Goal: Task Accomplishment & Management: Use online tool/utility

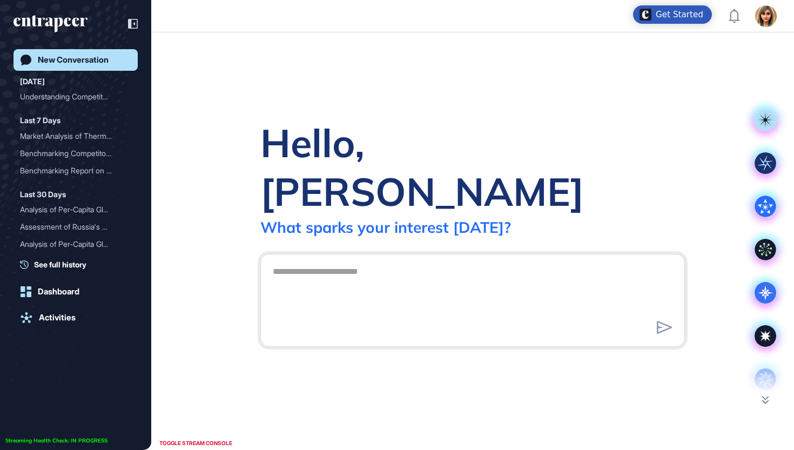
scroll to position [1, 1]
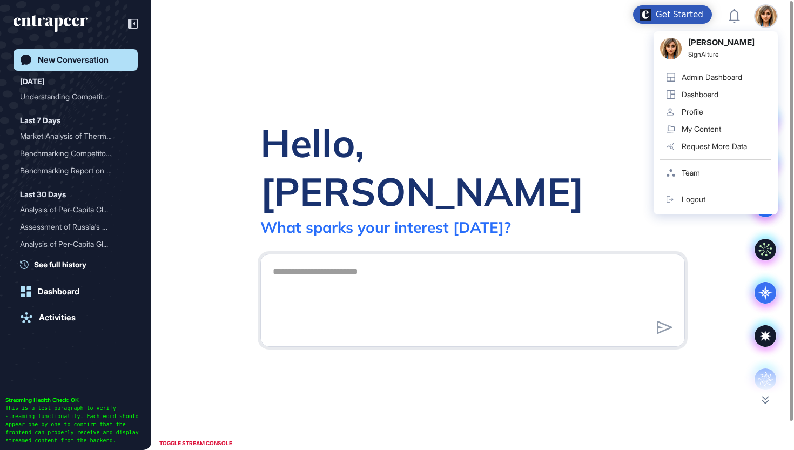
click at [715, 83] on link "Admin Dashboard" at bounding box center [715, 77] width 111 height 17
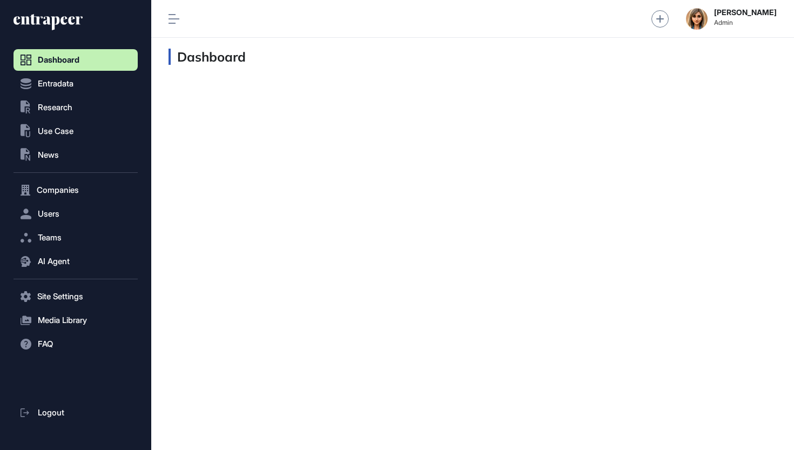
scroll to position [1, 1]
click at [65, 108] on span "Research" at bounding box center [55, 107] width 35 height 9
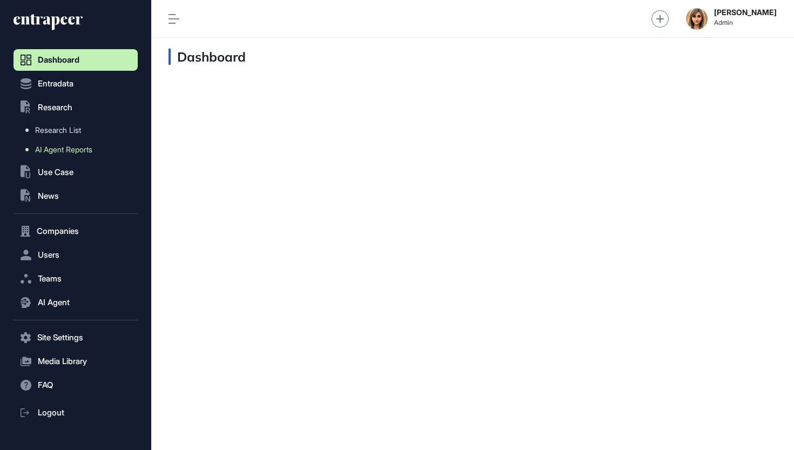
click at [62, 150] on span "AI Agent Reports" at bounding box center [63, 149] width 57 height 9
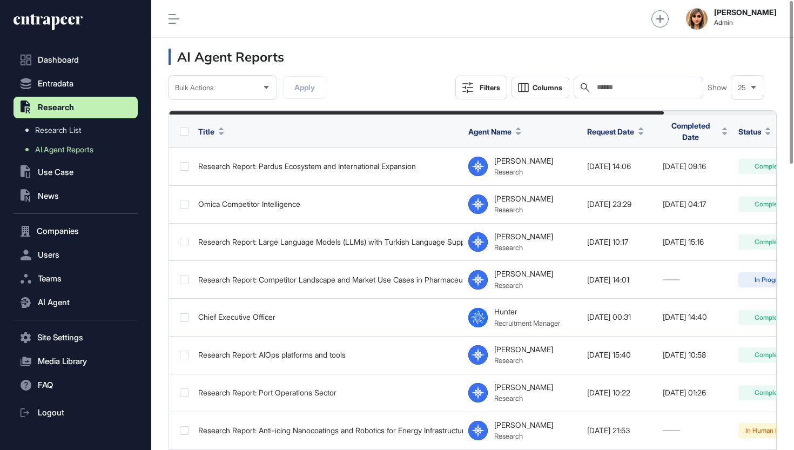
click at [655, 90] on input "text" at bounding box center [646, 87] width 100 height 9
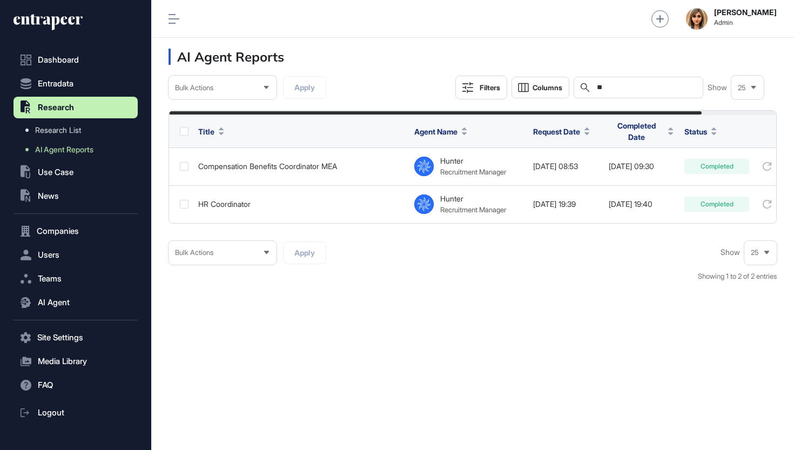
type input "*"
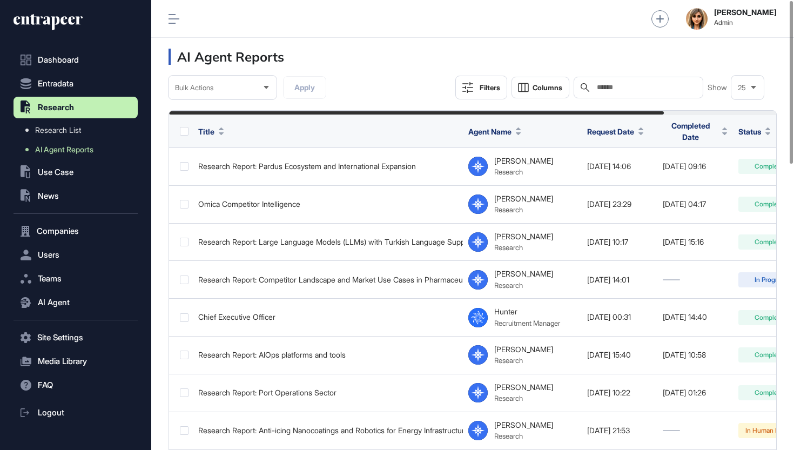
click at [70, 19] on icon at bounding box center [45, 20] width 62 height 8
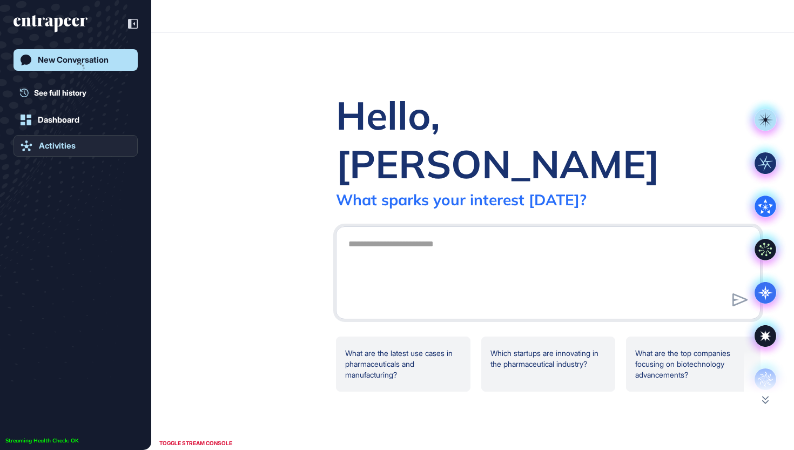
scroll to position [1, 1]
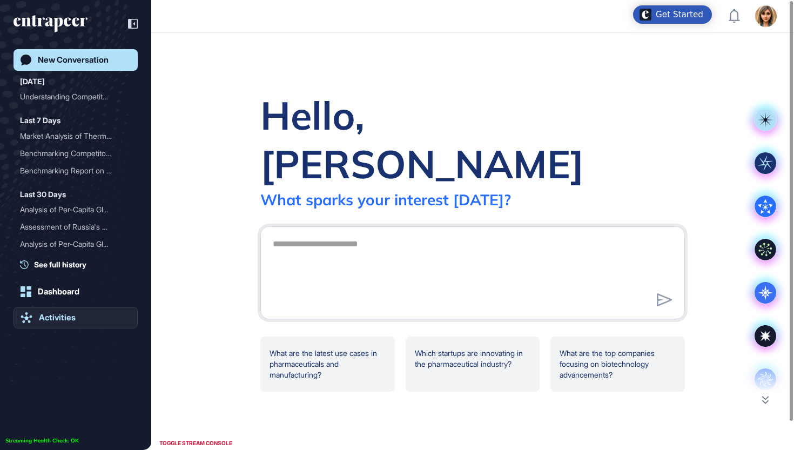
click at [65, 323] on link "Activities" at bounding box center [76, 318] width 124 height 22
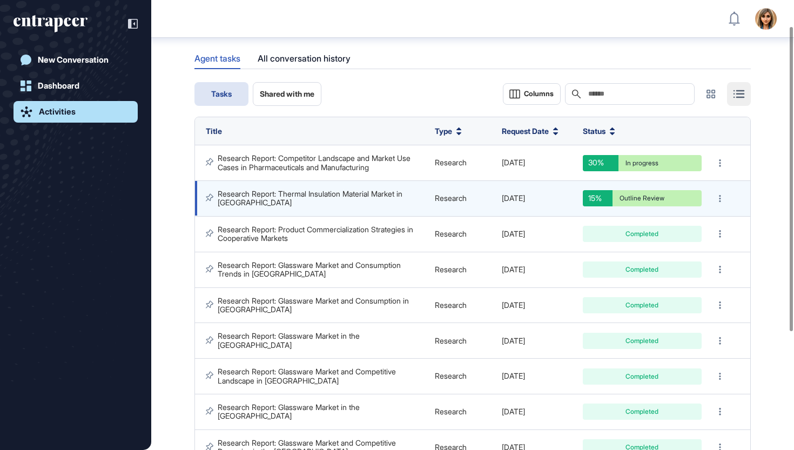
scroll to position [42, 0]
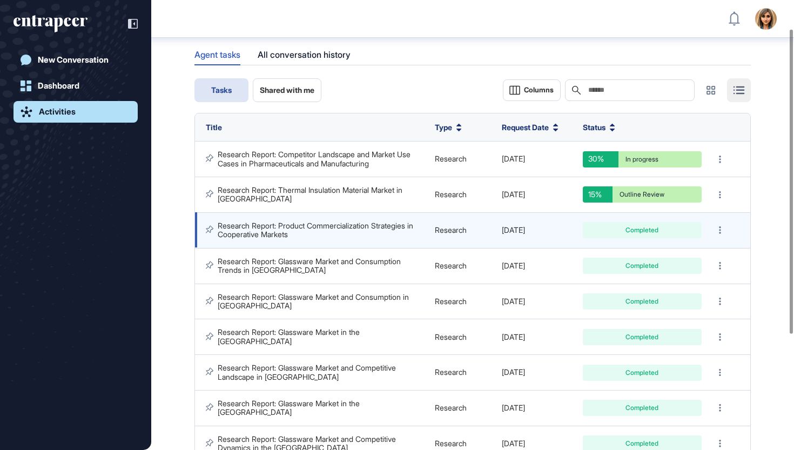
click at [260, 221] on link "Research Report: Product Commercialization Strategies in Cooperative Markets" at bounding box center [317, 230] width 198 height 18
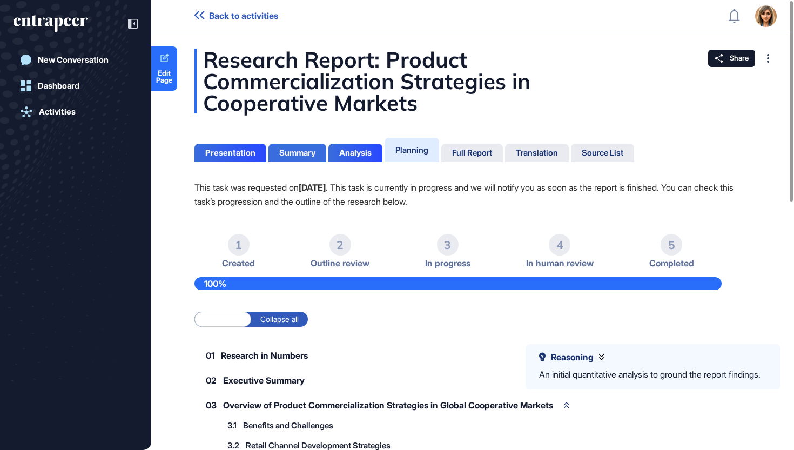
click at [299, 153] on div "Summary" at bounding box center [297, 153] width 36 height 10
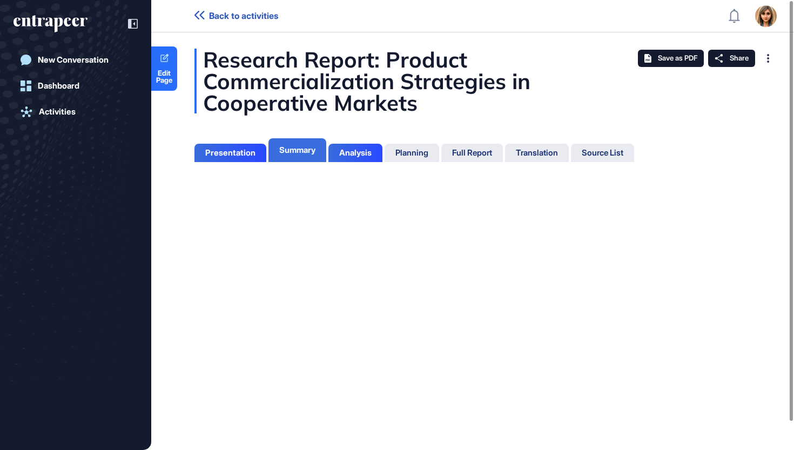
scroll to position [5, 1]
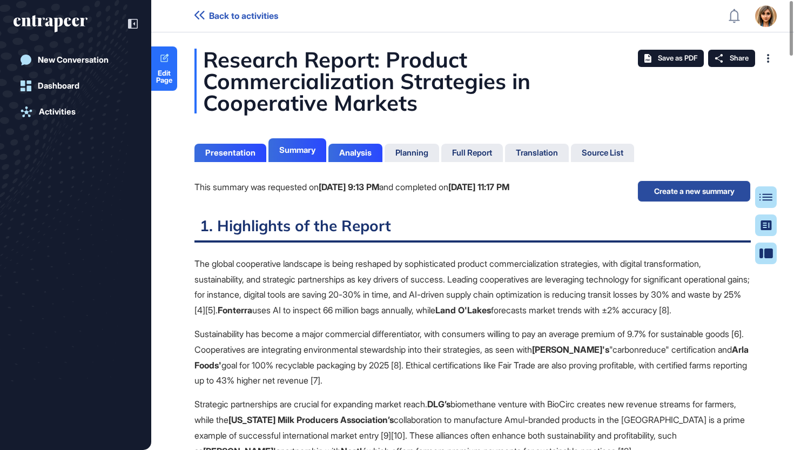
click at [672, 192] on button "Create a new summary" at bounding box center [694, 191] width 113 height 22
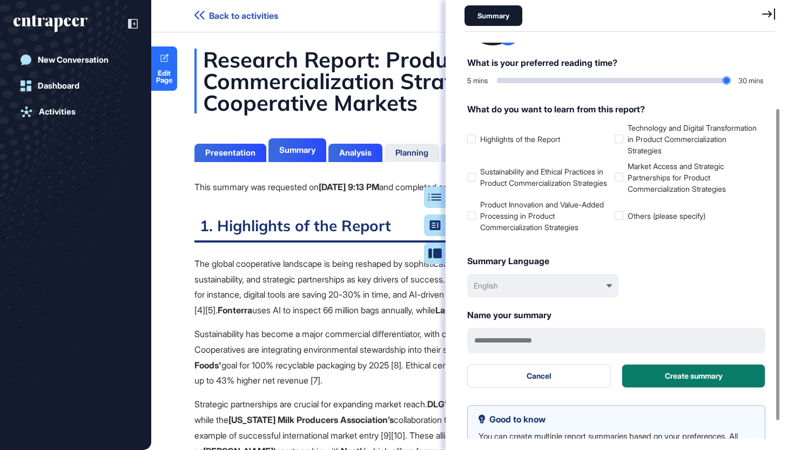
scroll to position [83, 0]
click at [561, 293] on div "English" at bounding box center [542, 285] width 151 height 24
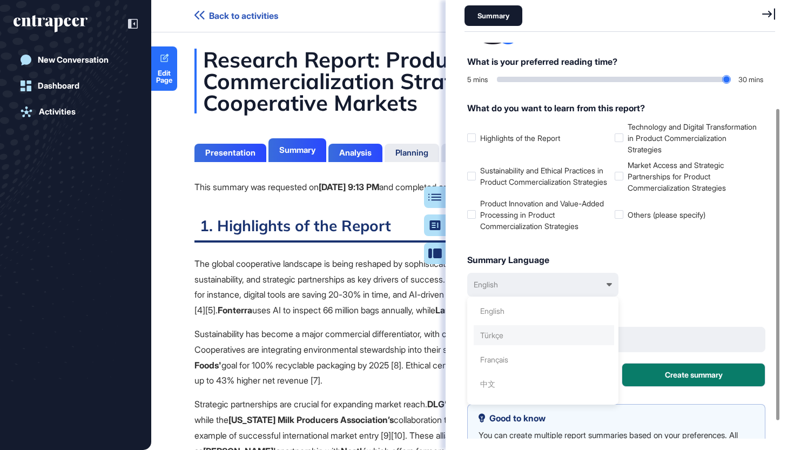
click at [544, 333] on div "Türkçe" at bounding box center [544, 335] width 140 height 20
click at [619, 211] on div at bounding box center [619, 214] width 9 height 9
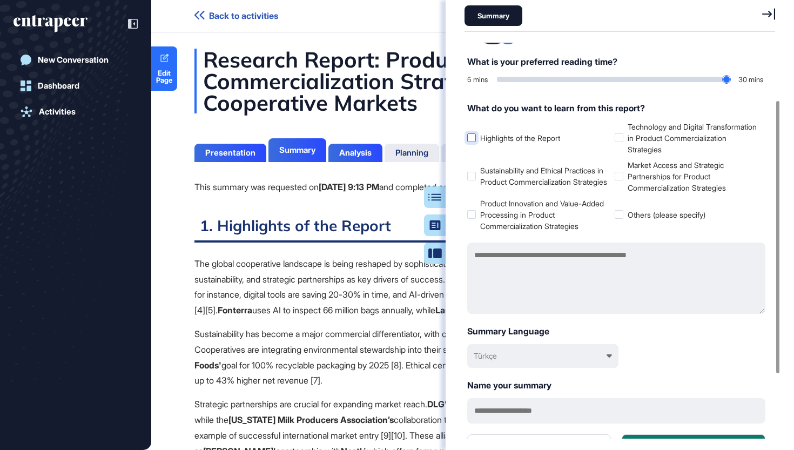
click at [0, 0] on icon at bounding box center [0, 0] width 0 height 0
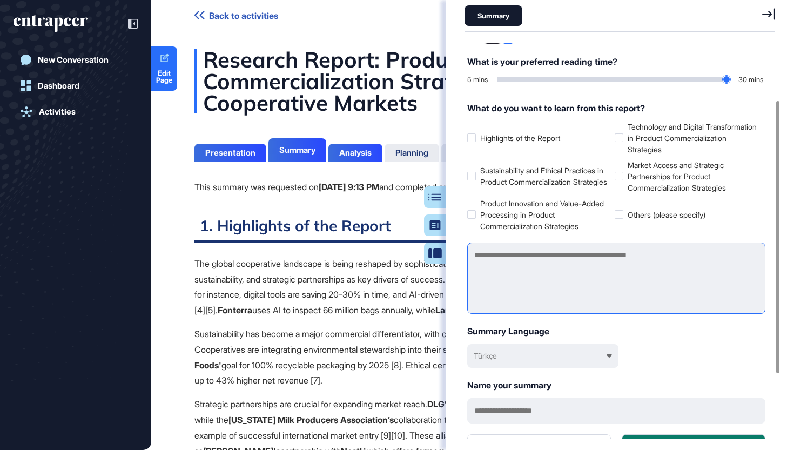
click at [514, 263] on textarea at bounding box center [616, 278] width 298 height 71
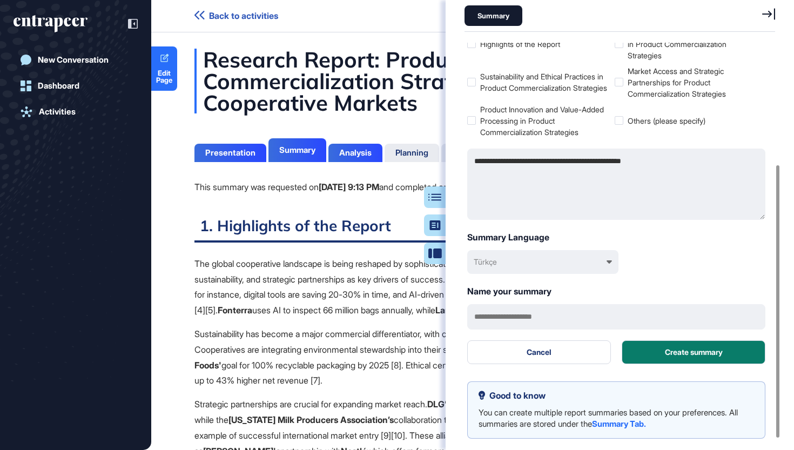
scroll to position [177, 0]
type textarea "**********"
click at [643, 353] on button "Create summary" at bounding box center [694, 353] width 144 height 24
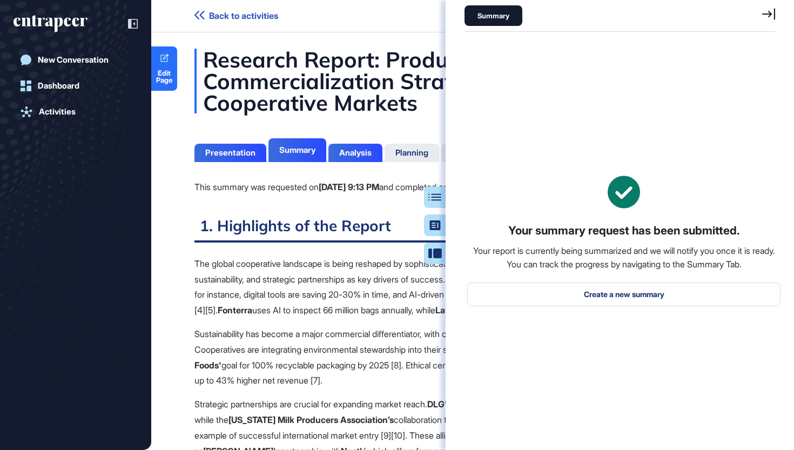
scroll to position [0, 0]
click at [762, 14] on icon at bounding box center [768, 14] width 13 height 12
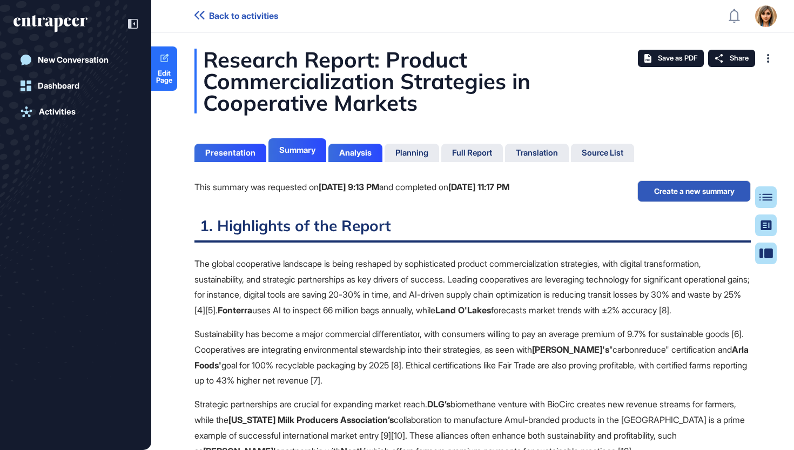
scroll to position [396, 3]
